Goal: Task Accomplishment & Management: Manage account settings

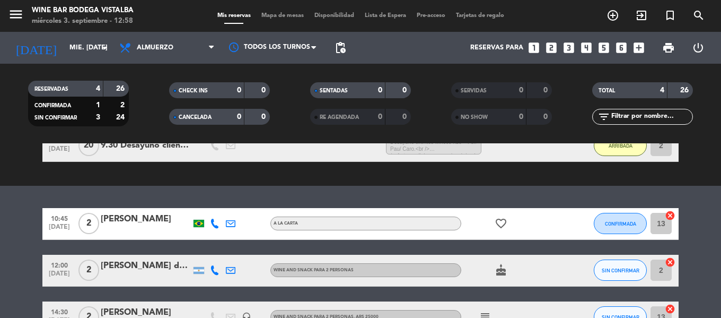
drag, startPoint x: 0, startPoint y: 0, endPoint x: 227, endPoint y: 226, distance: 320.9
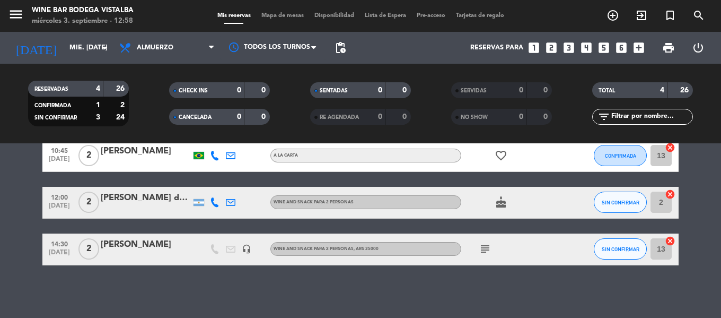
scroll to position [180, 0]
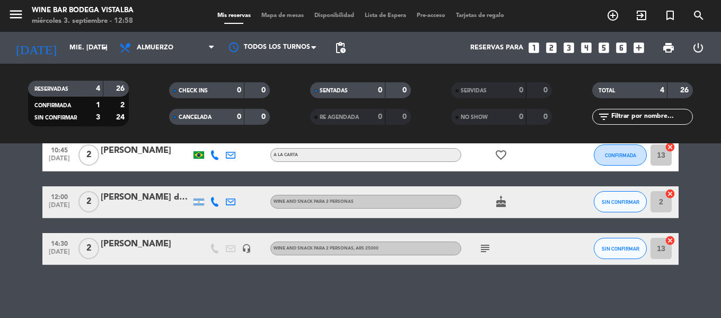
drag, startPoint x: 312, startPoint y: 171, endPoint x: 311, endPoint y: 195, distance: 23.9
click at [81, 36] on div "[DATE] mié. [DATE] arrow_drop_down" at bounding box center [61, 47] width 106 height 23
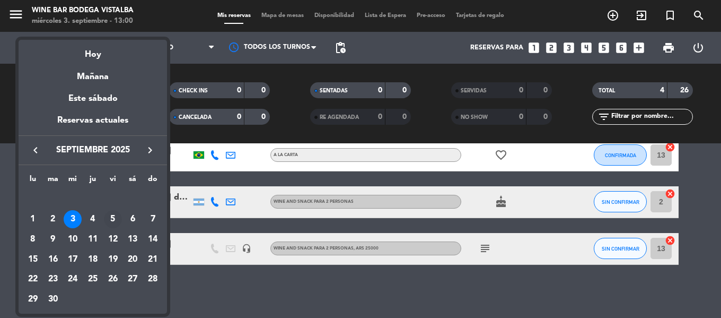
click at [111, 216] on div "5" at bounding box center [113, 219] width 18 height 18
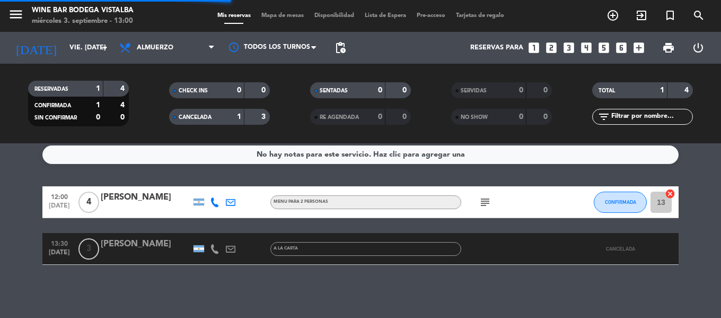
scroll to position [6, 0]
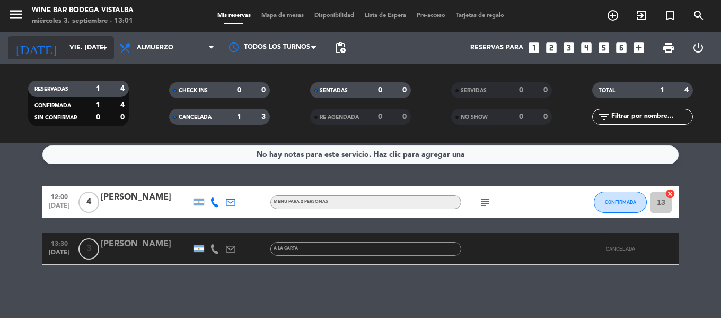
click at [64, 51] on input "vie. [DATE]" at bounding box center [109, 48] width 90 height 18
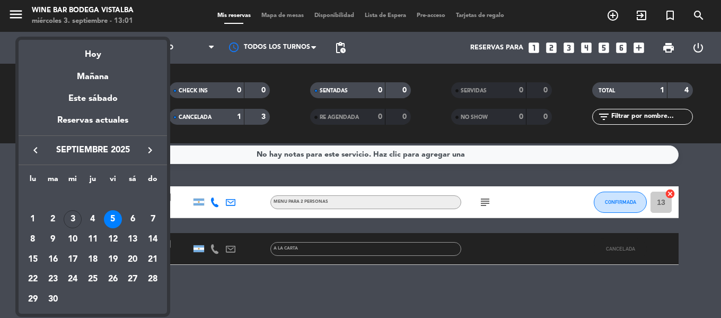
click at [15, 14] on div at bounding box center [360, 159] width 721 height 318
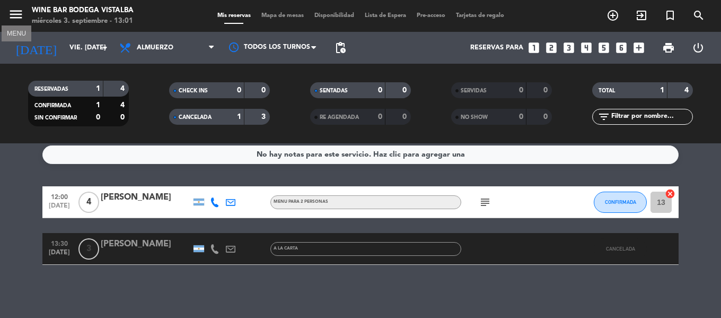
drag, startPoint x: 21, startPoint y: 14, endPoint x: 37, endPoint y: 42, distance: 32.6
click at [21, 14] on icon "menu" at bounding box center [16, 14] width 16 height 16
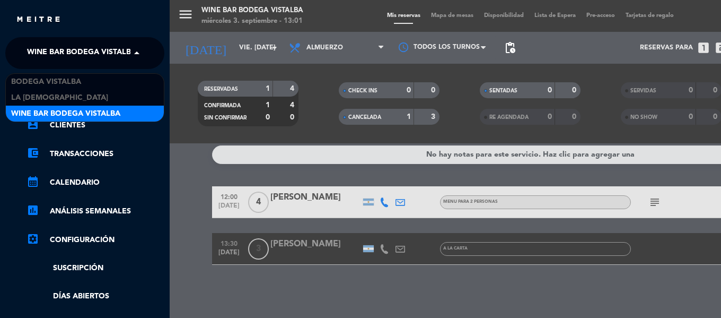
drag, startPoint x: 39, startPoint y: 48, endPoint x: 40, endPoint y: 59, distance: 11.7
click at [40, 49] on span "Wine Bar Bodega Vistalba" at bounding box center [81, 53] width 109 height 22
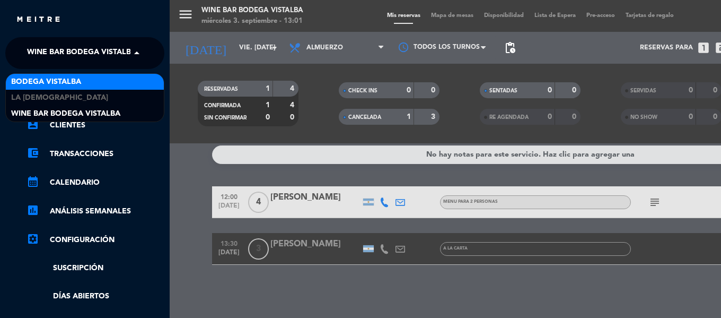
click at [38, 80] on span "BODEGA VISTALBA" at bounding box center [46, 82] width 70 height 12
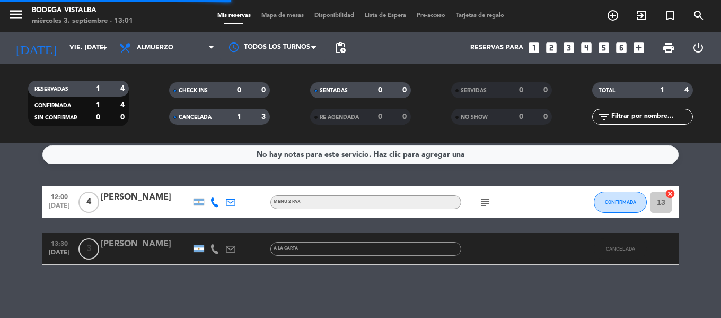
scroll to position [52, 0]
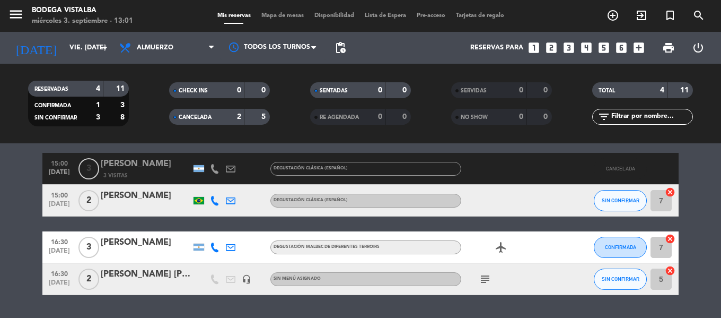
drag, startPoint x: 151, startPoint y: 241, endPoint x: 150, endPoint y: 282, distance: 40.9
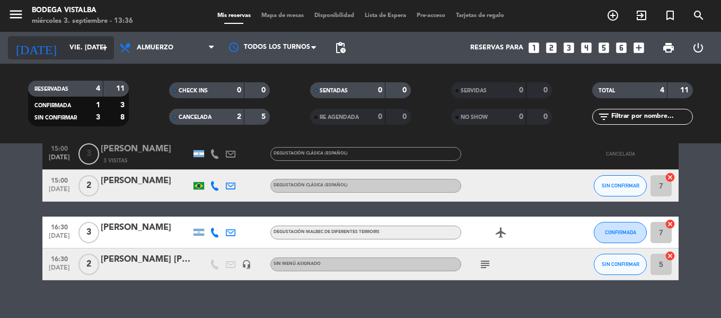
click at [78, 47] on input "vie. [DATE]" at bounding box center [109, 48] width 90 height 18
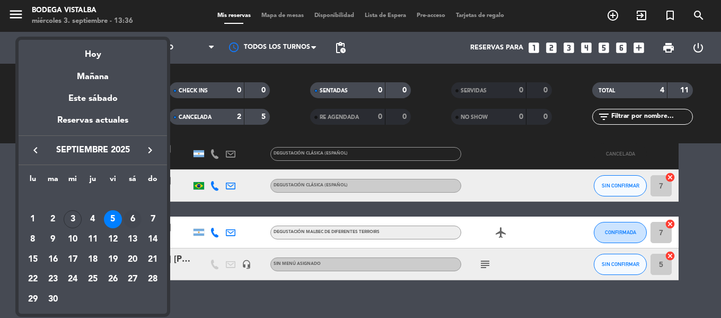
click at [136, 217] on div "6" at bounding box center [133, 219] width 18 height 18
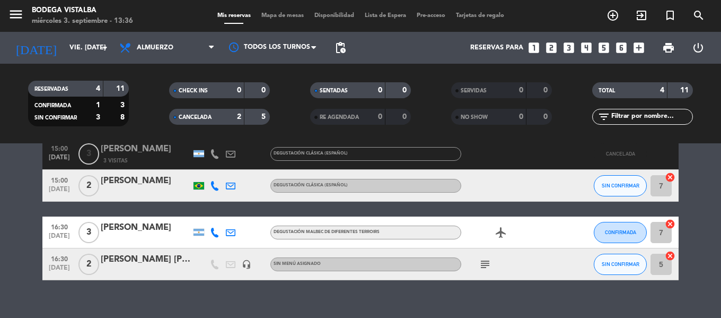
type input "sáb. [DATE]"
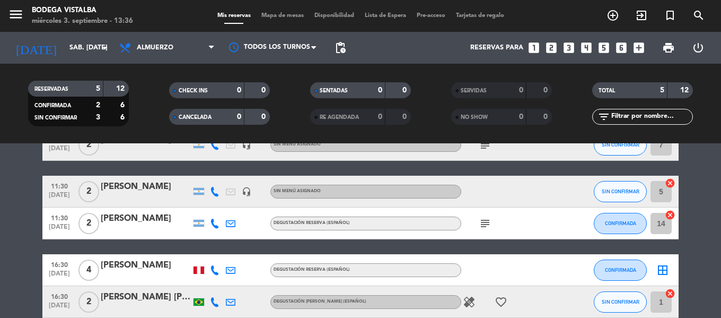
scroll to position [10, 0]
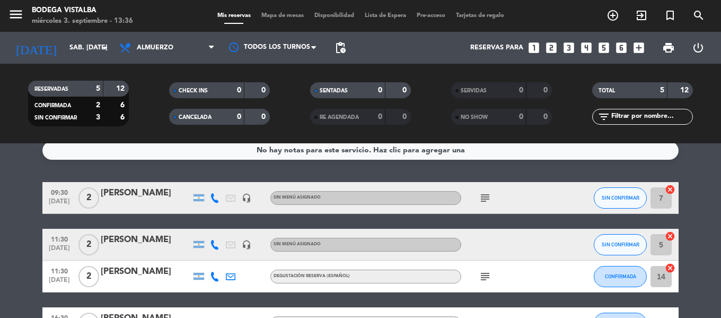
click at [484, 196] on icon "subject" at bounding box center [485, 197] width 13 height 13
click at [483, 196] on icon "subject" at bounding box center [485, 197] width 13 height 13
click at [168, 235] on div "[PERSON_NAME]" at bounding box center [146, 240] width 90 height 14
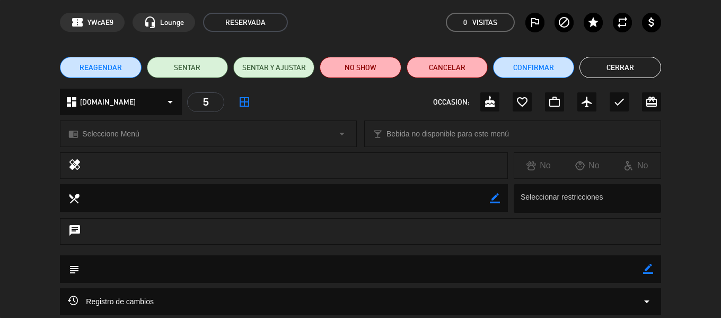
scroll to position [31, 0]
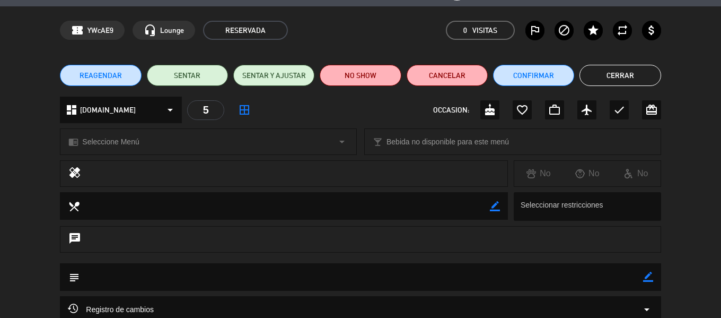
click at [649, 270] on div "border_color" at bounding box center [648, 277] width 10 height 28
click at [646, 277] on icon "border_color" at bounding box center [648, 276] width 10 height 10
click at [546, 280] on textarea at bounding box center [361, 276] width 563 height 27
type textarea "Aymara paga agencia"
click at [648, 271] on div at bounding box center [648, 277] width 10 height 28
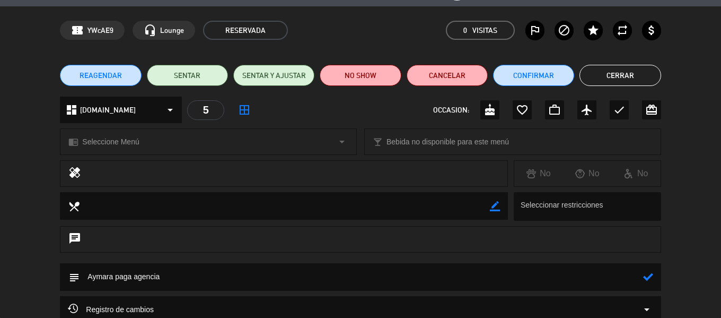
click at [648, 277] on icon at bounding box center [648, 276] width 10 height 10
click at [620, 76] on button "Cerrar" at bounding box center [620, 75] width 81 height 21
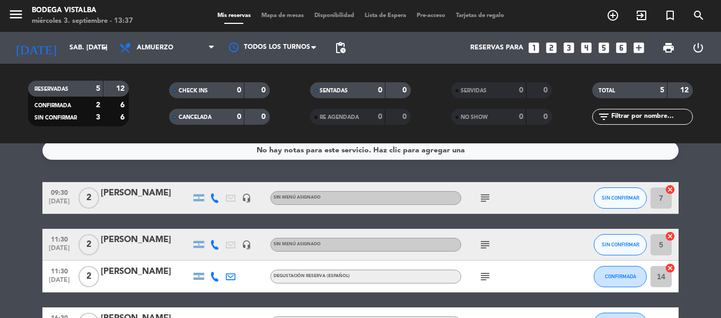
click at [480, 242] on icon "subject" at bounding box center [485, 244] width 13 height 13
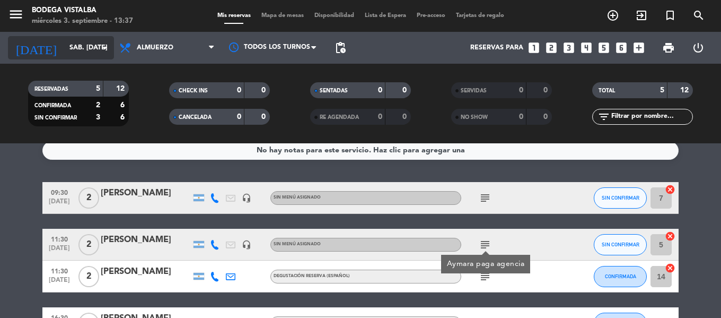
click at [64, 42] on input "sáb. [DATE]" at bounding box center [109, 48] width 90 height 18
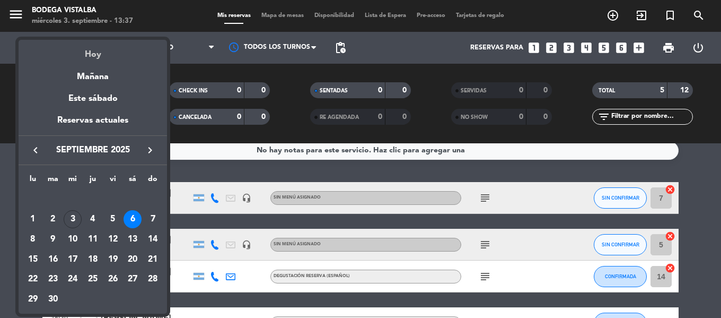
click at [67, 59] on div "Hoy" at bounding box center [93, 51] width 148 height 22
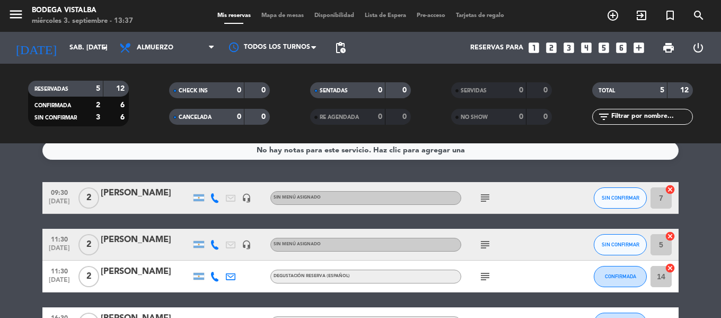
type input "mié. [DATE]"
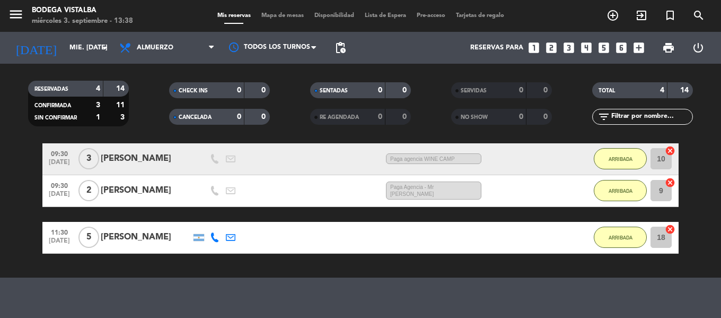
scroll to position [207, 0]
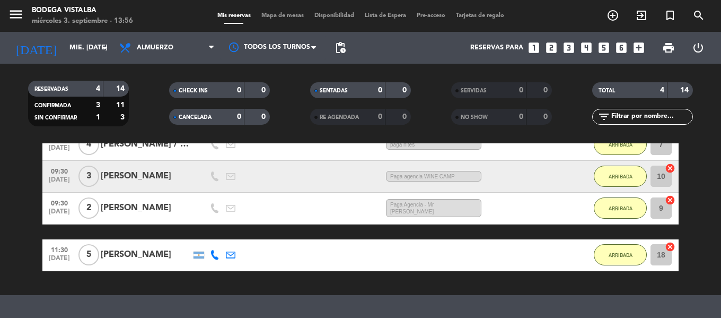
click at [0, 16] on div "menu BODEGA VISTALBA miércoles 3. septiembre - 13:56" at bounding box center [90, 16] width 180 height 25
click at [9, 16] on icon "menu" at bounding box center [16, 14] width 16 height 16
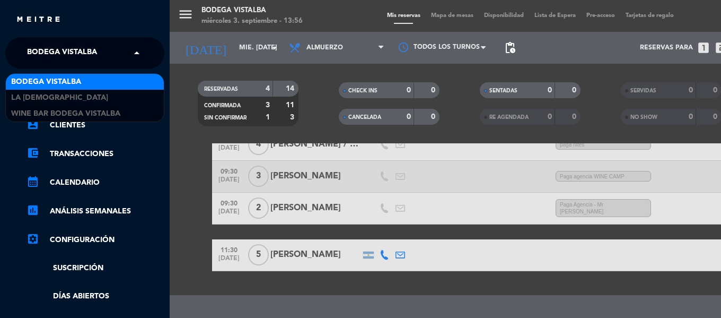
click at [27, 49] on span "BODEGA VISTALBA" at bounding box center [62, 53] width 70 height 22
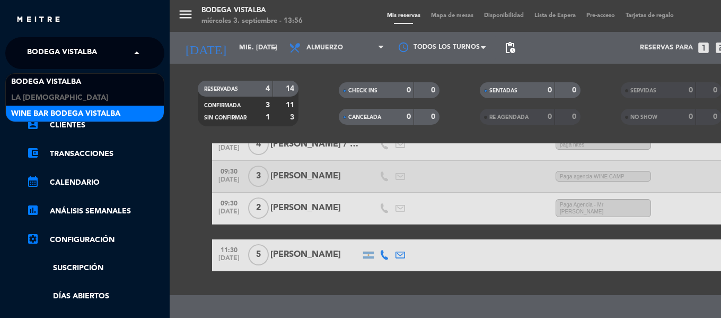
click at [45, 110] on span "Wine Bar Bodega Vistalba" at bounding box center [65, 114] width 109 height 12
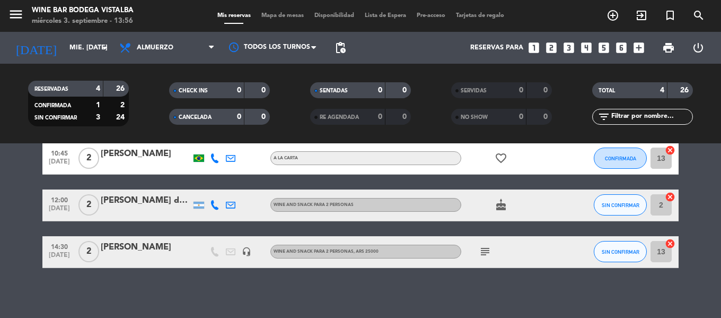
scroll to position [180, 0]
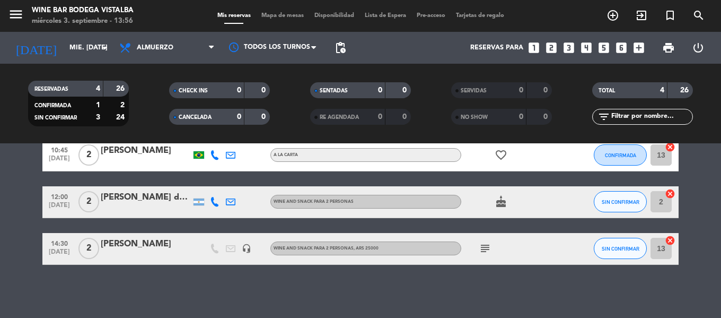
click at [482, 244] on icon "subject" at bounding box center [485, 248] width 13 height 13
click at [451, 294] on div "No hay notas para este servicio. Haz clic para agregar una exit_to_app CHECK IN…" at bounding box center [360, 230] width 721 height 174
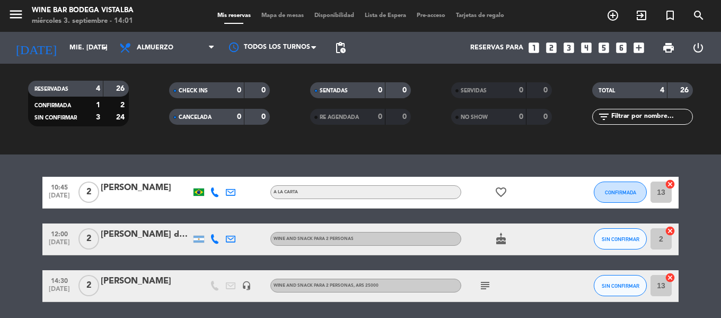
scroll to position [127, 0]
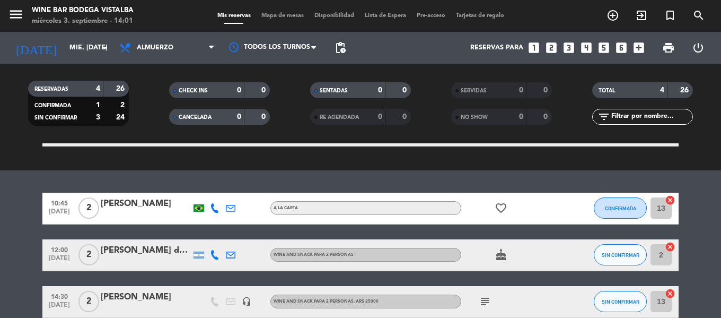
click at [490, 304] on icon "subject" at bounding box center [485, 301] width 13 height 13
click at [488, 301] on icon "subject" at bounding box center [485, 301] width 13 height 13
click at [485, 303] on icon "subject" at bounding box center [485, 301] width 13 height 13
